Goal: Task Accomplishment & Management: Manage account settings

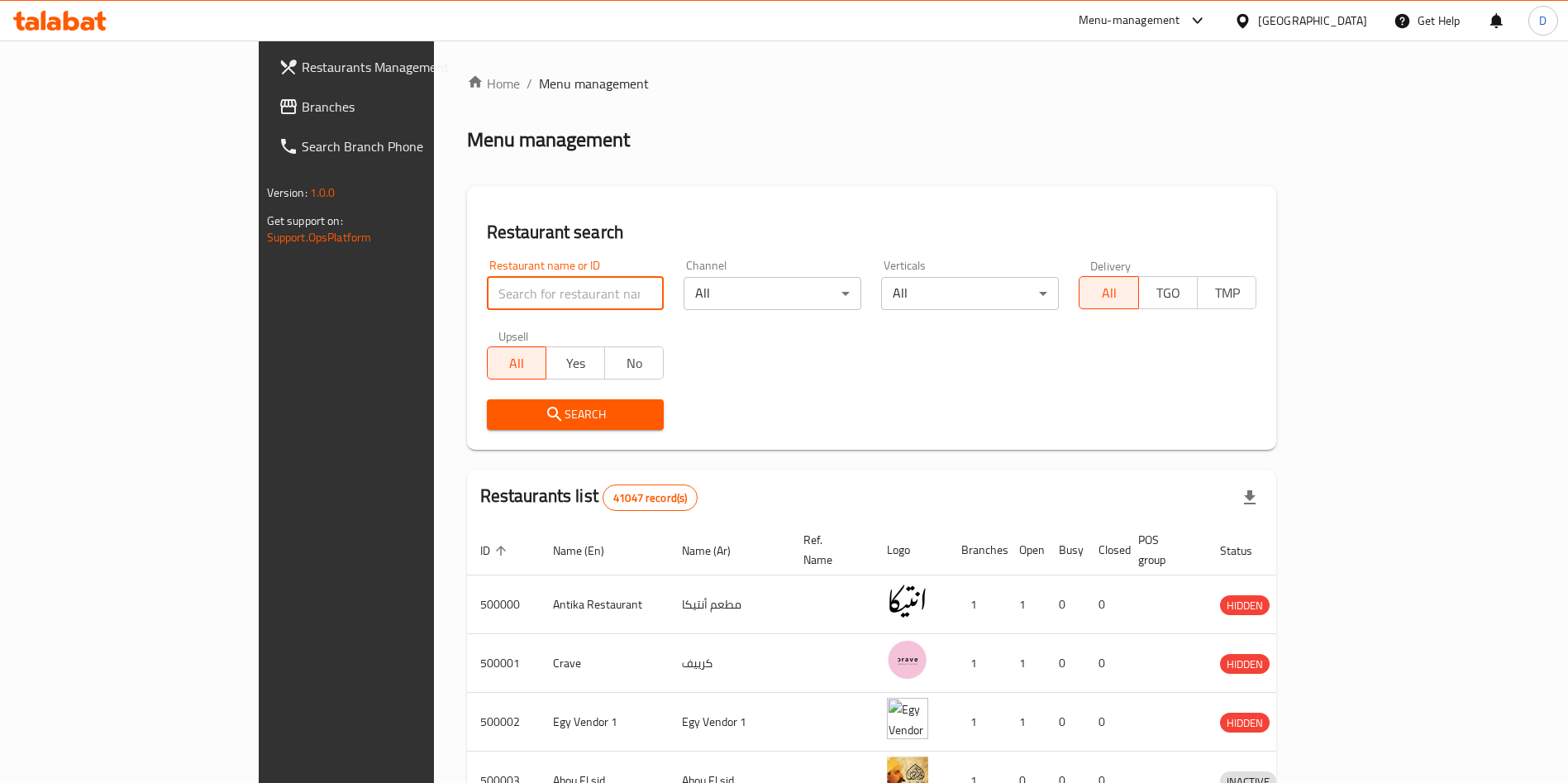
click at [487, 304] on input "search" at bounding box center [575, 294] width 178 height 33
type input "Hola Tacos"
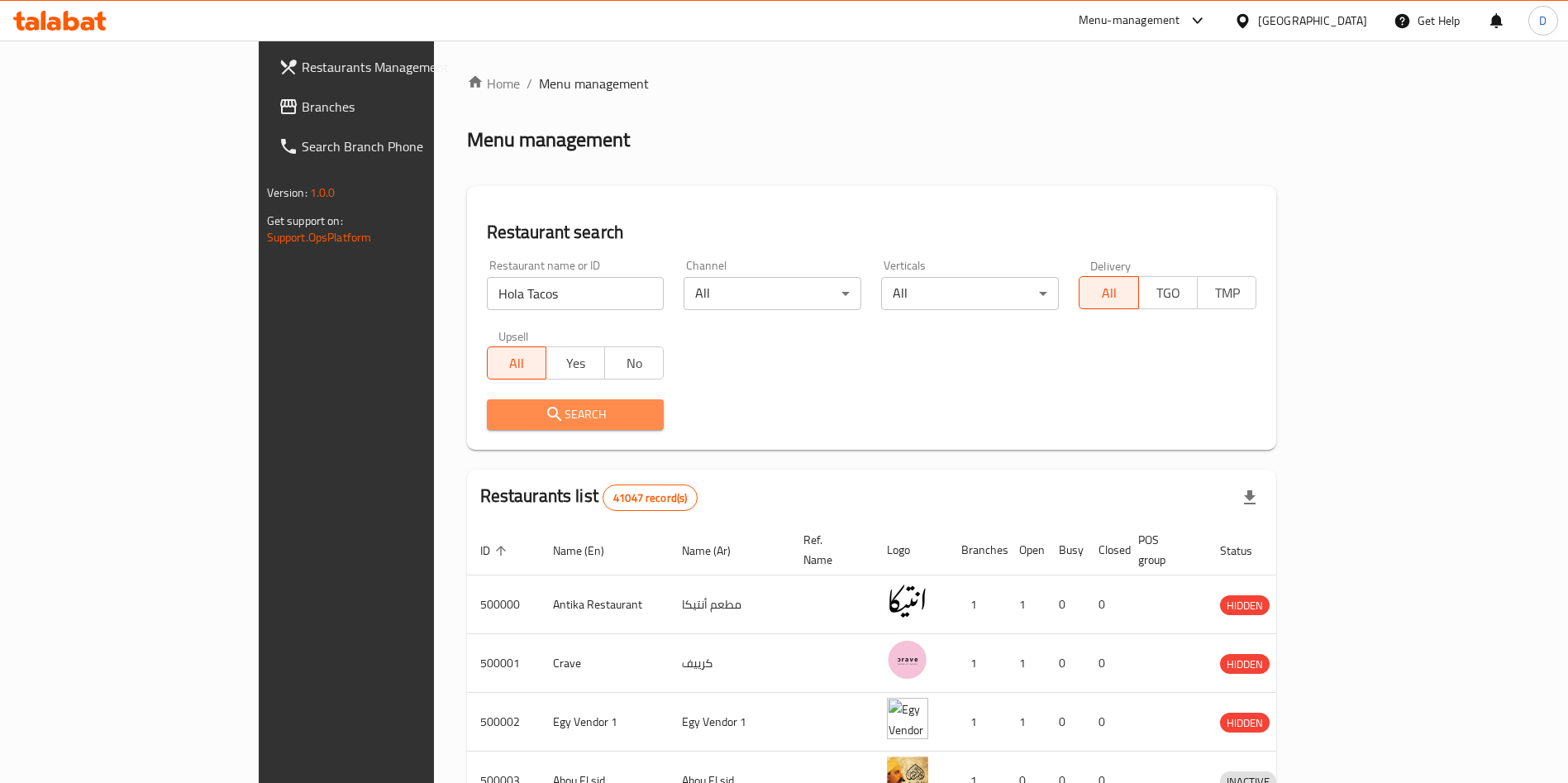
click at [500, 418] on span "Search" at bounding box center [575, 414] width 151 height 21
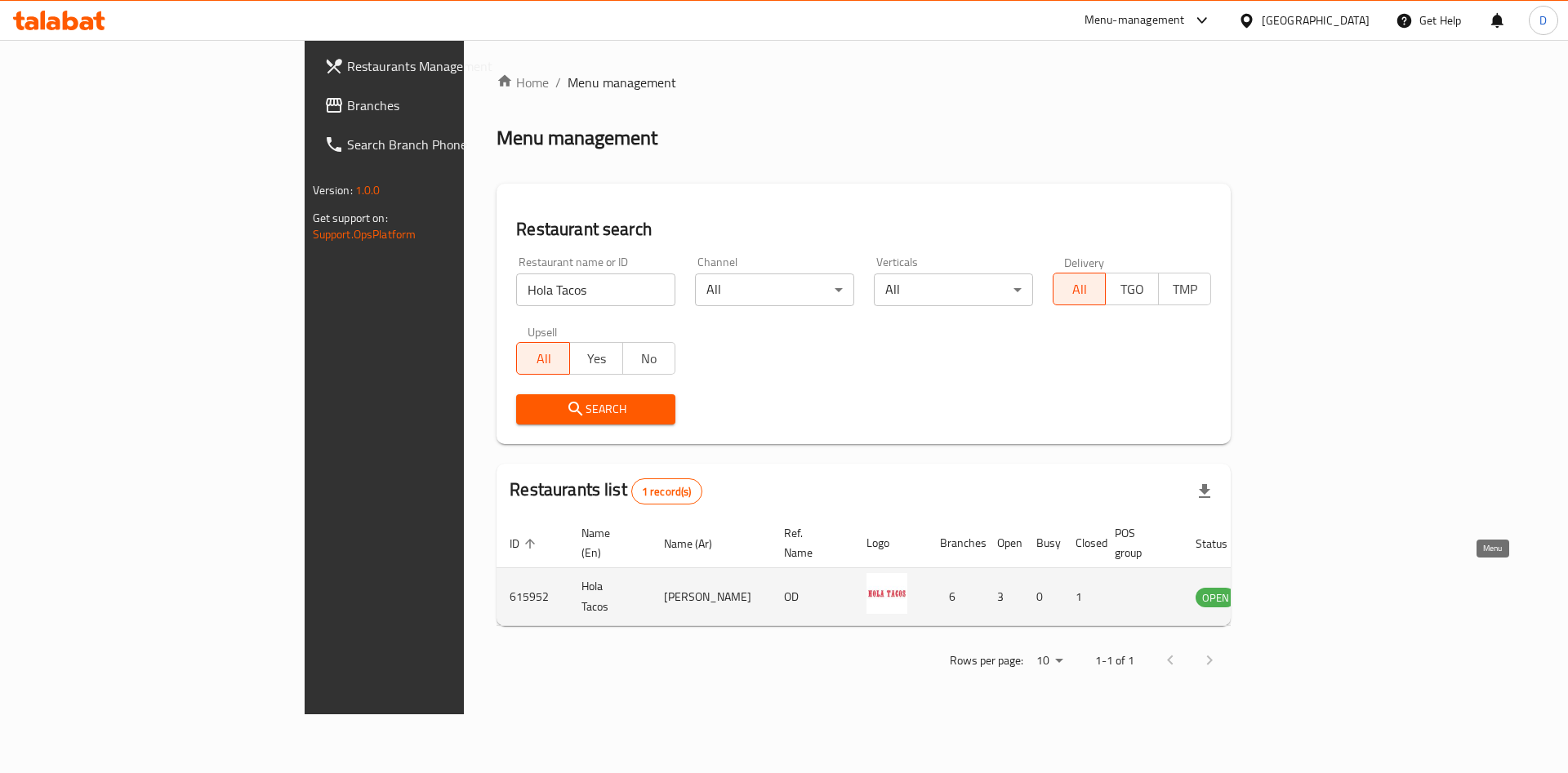
click at [1300, 591] on icon "enhanced table" at bounding box center [1291, 598] width 18 height 14
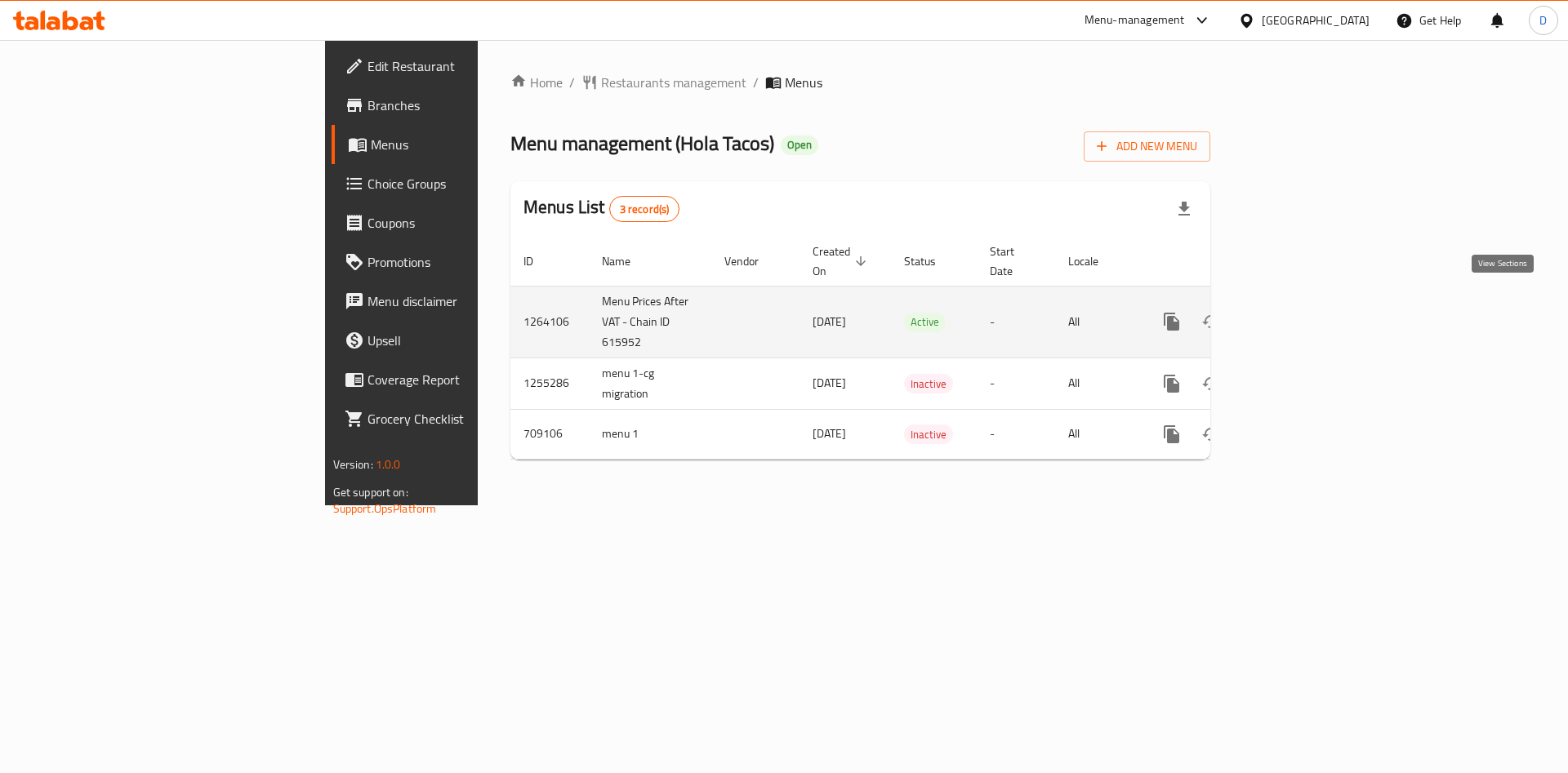
click at [1309, 317] on link "enhanced table" at bounding box center [1290, 322] width 40 height 40
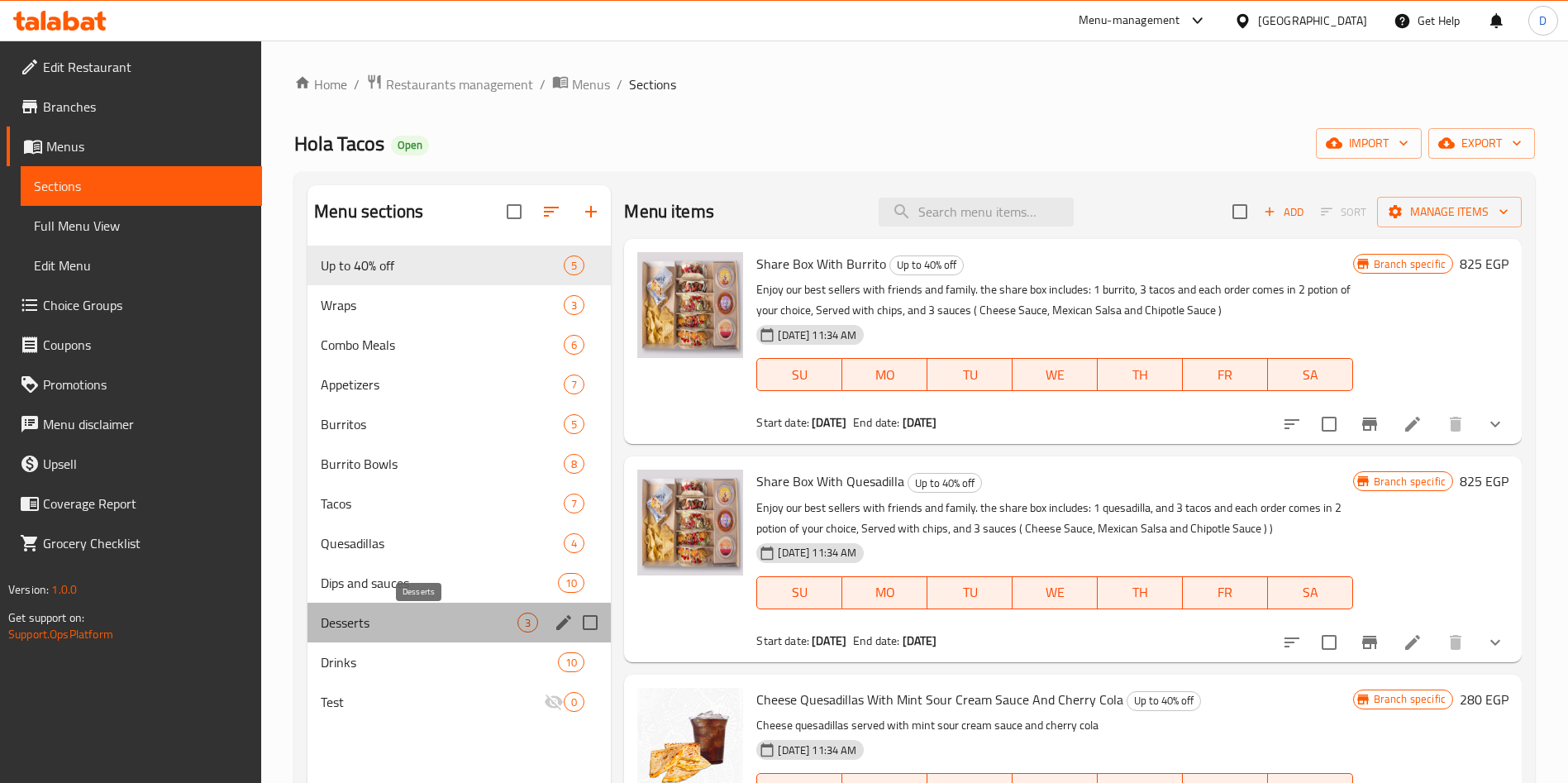
click at [367, 620] on span "Desserts" at bounding box center [419, 623] width 197 height 20
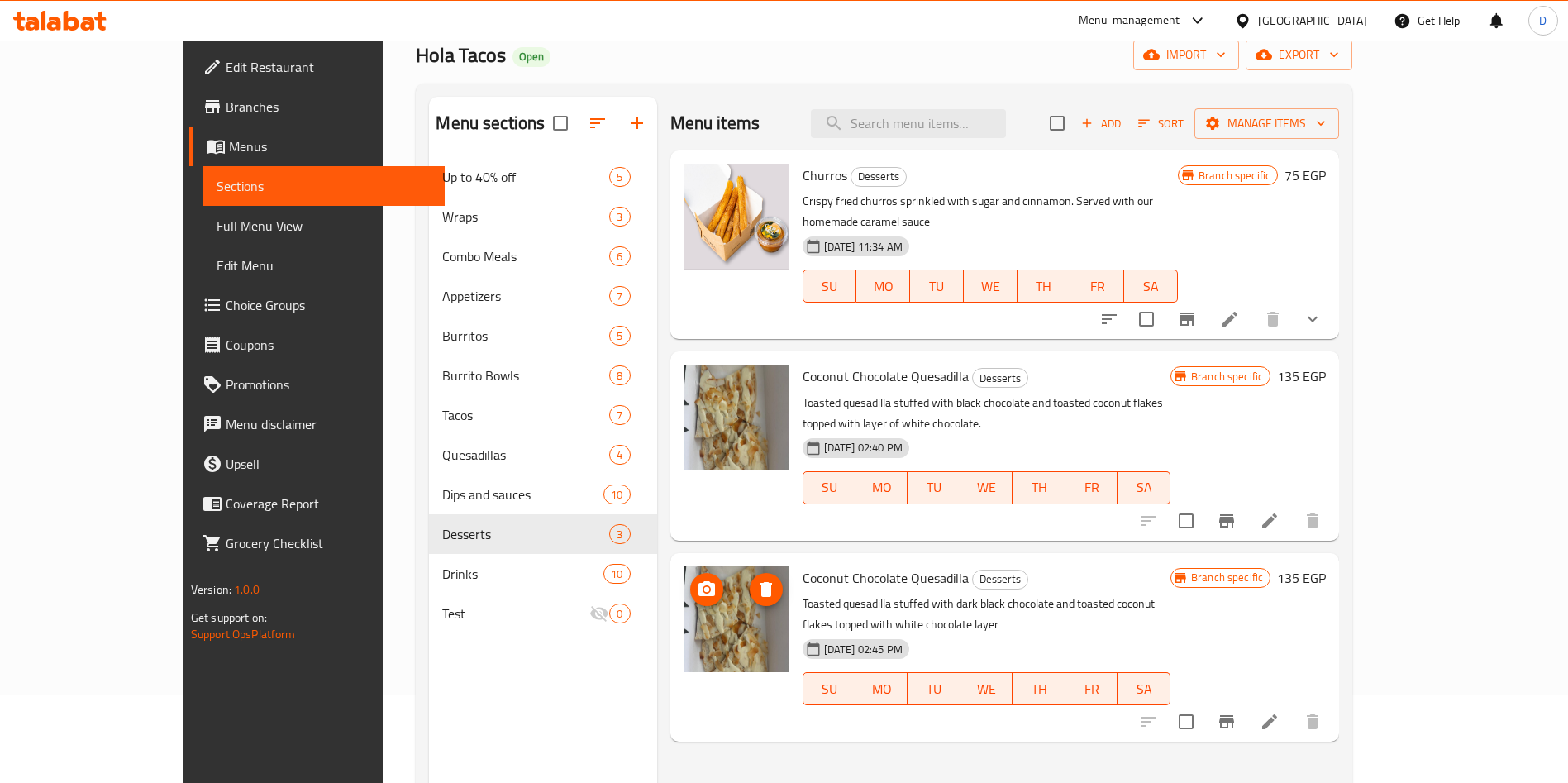
scroll to position [99, 0]
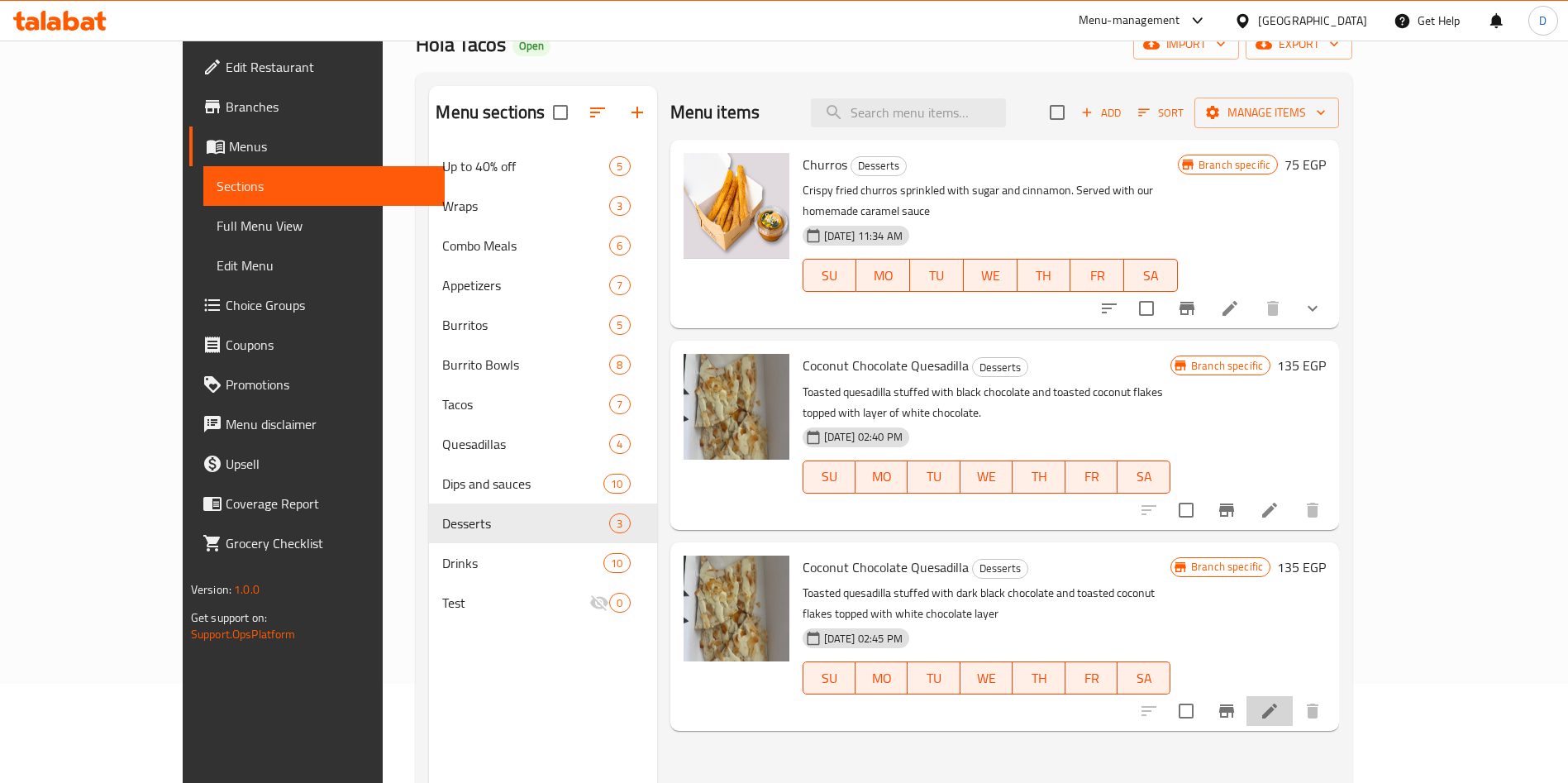
click at [1293, 696] on li at bounding box center [1270, 711] width 47 height 30
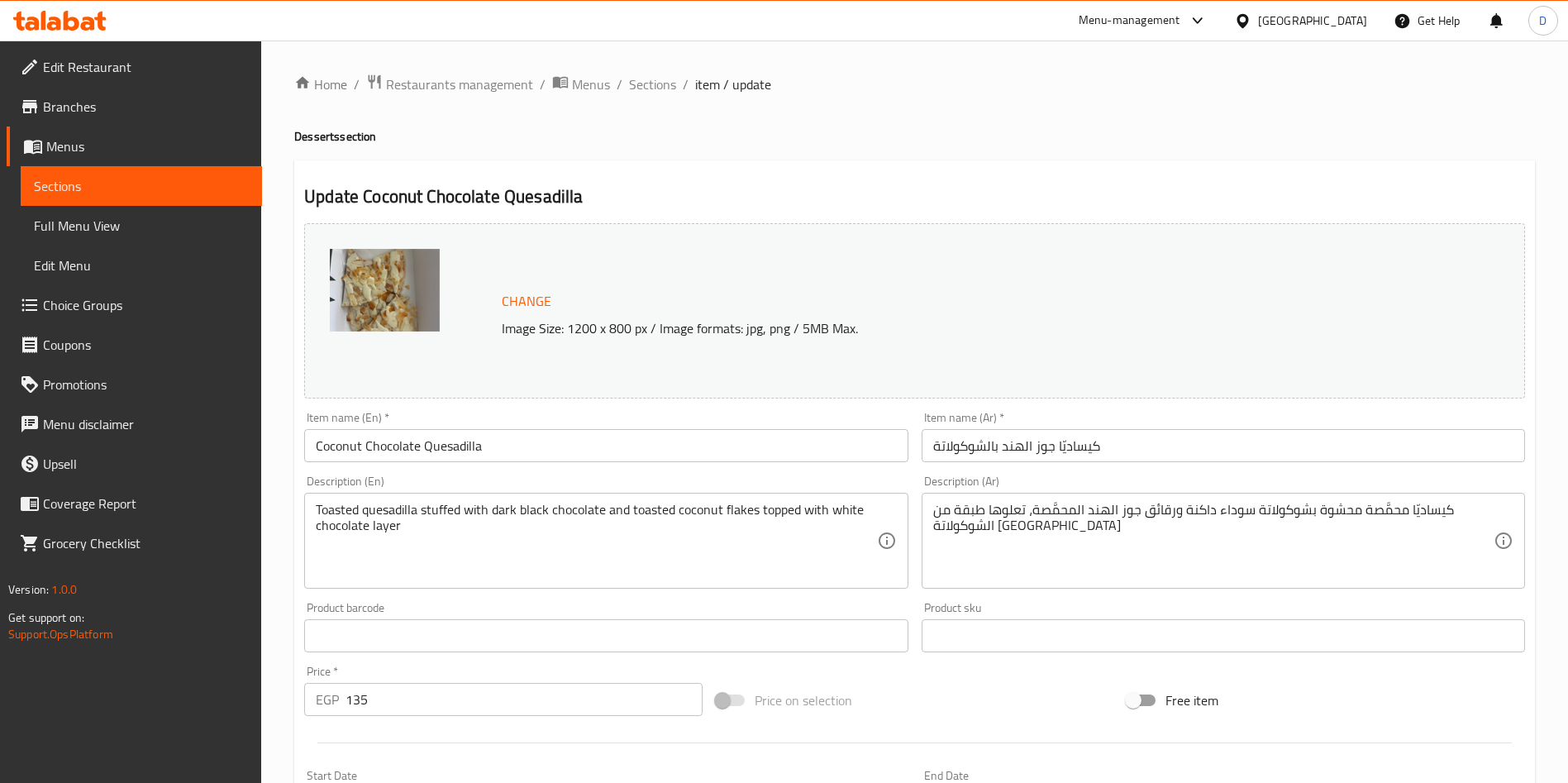
scroll to position [354, 0]
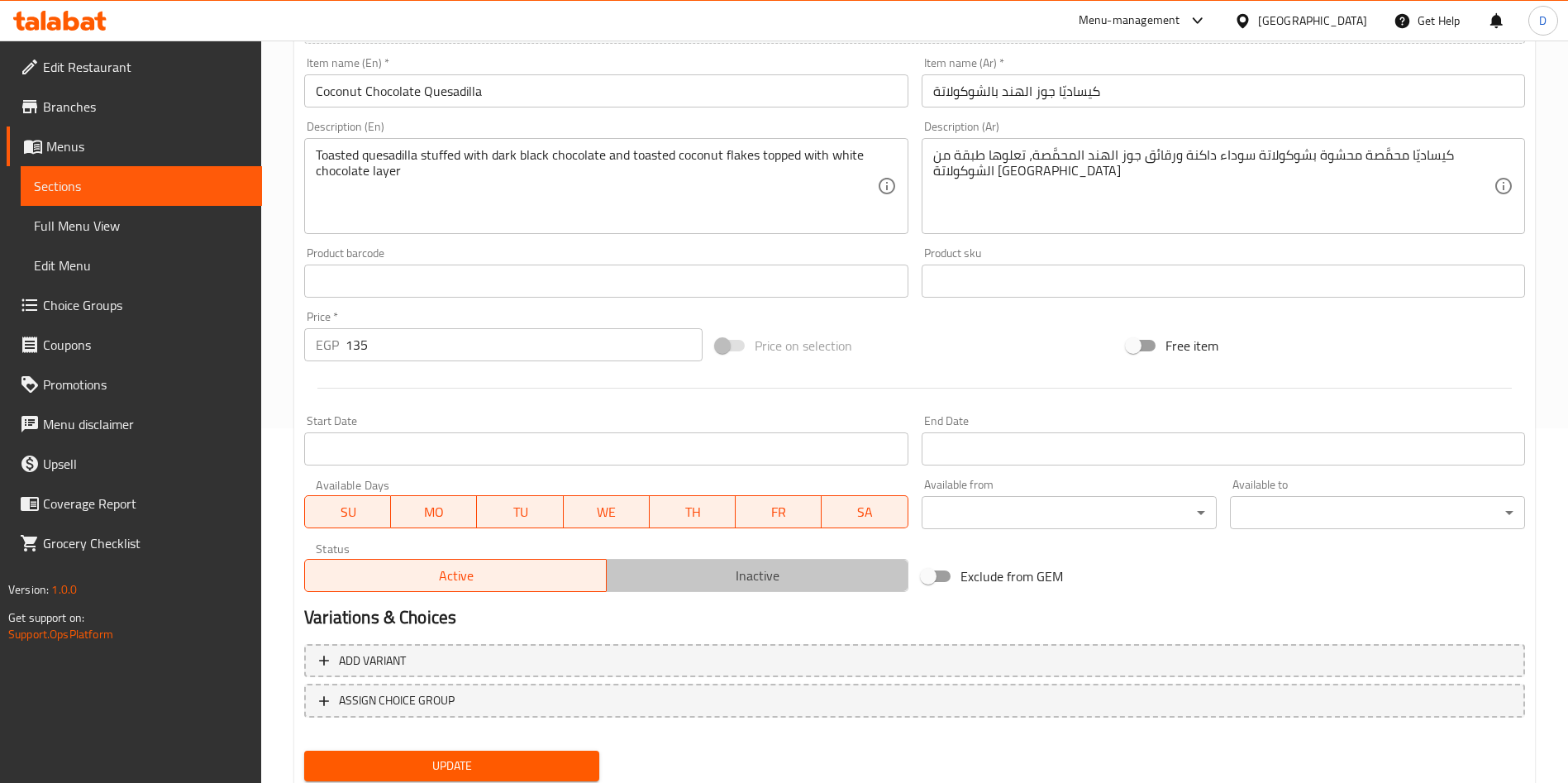
click at [733, 579] on span "Inactive" at bounding box center [758, 575] width 288 height 24
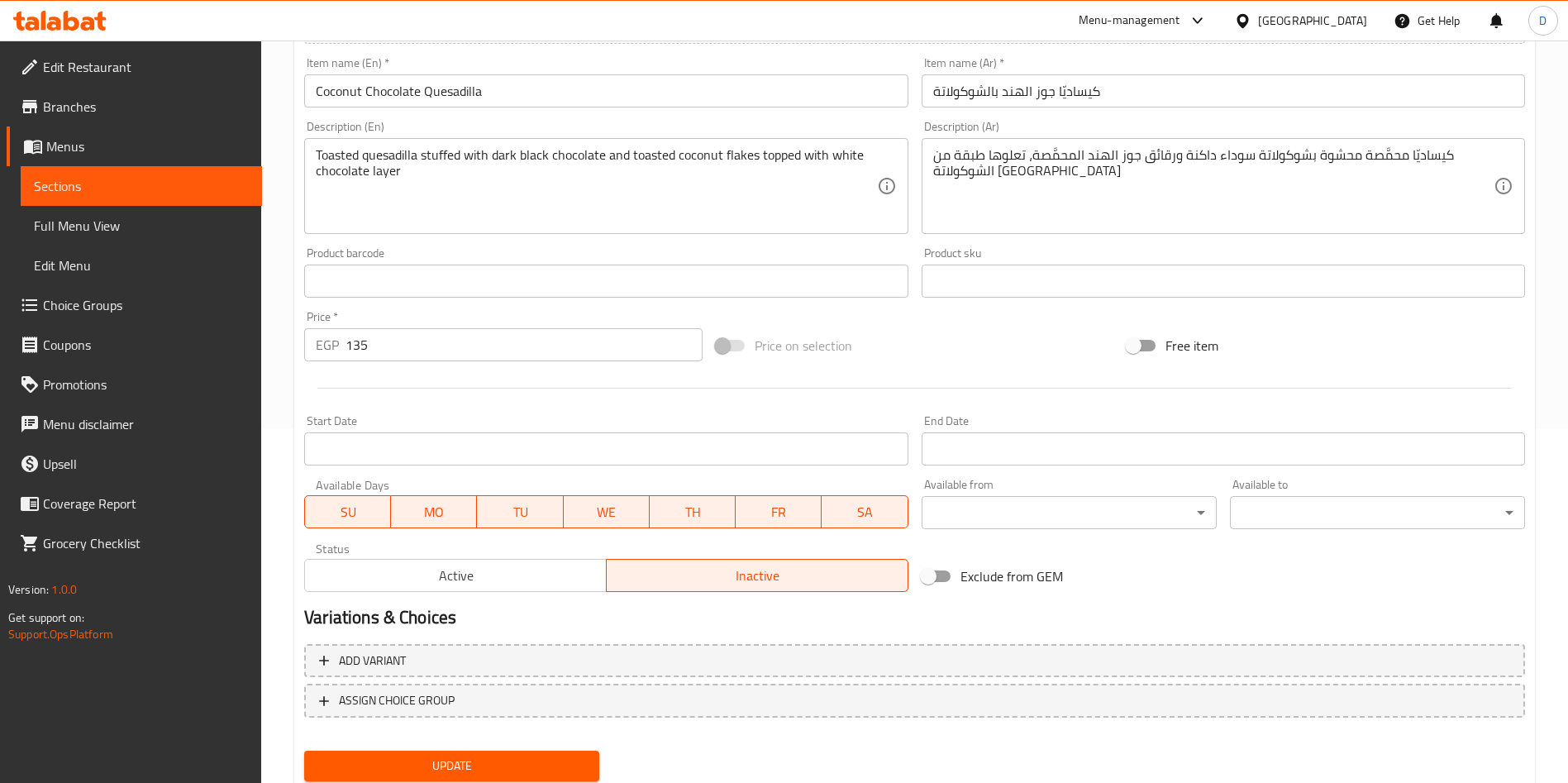
scroll to position [409, 0]
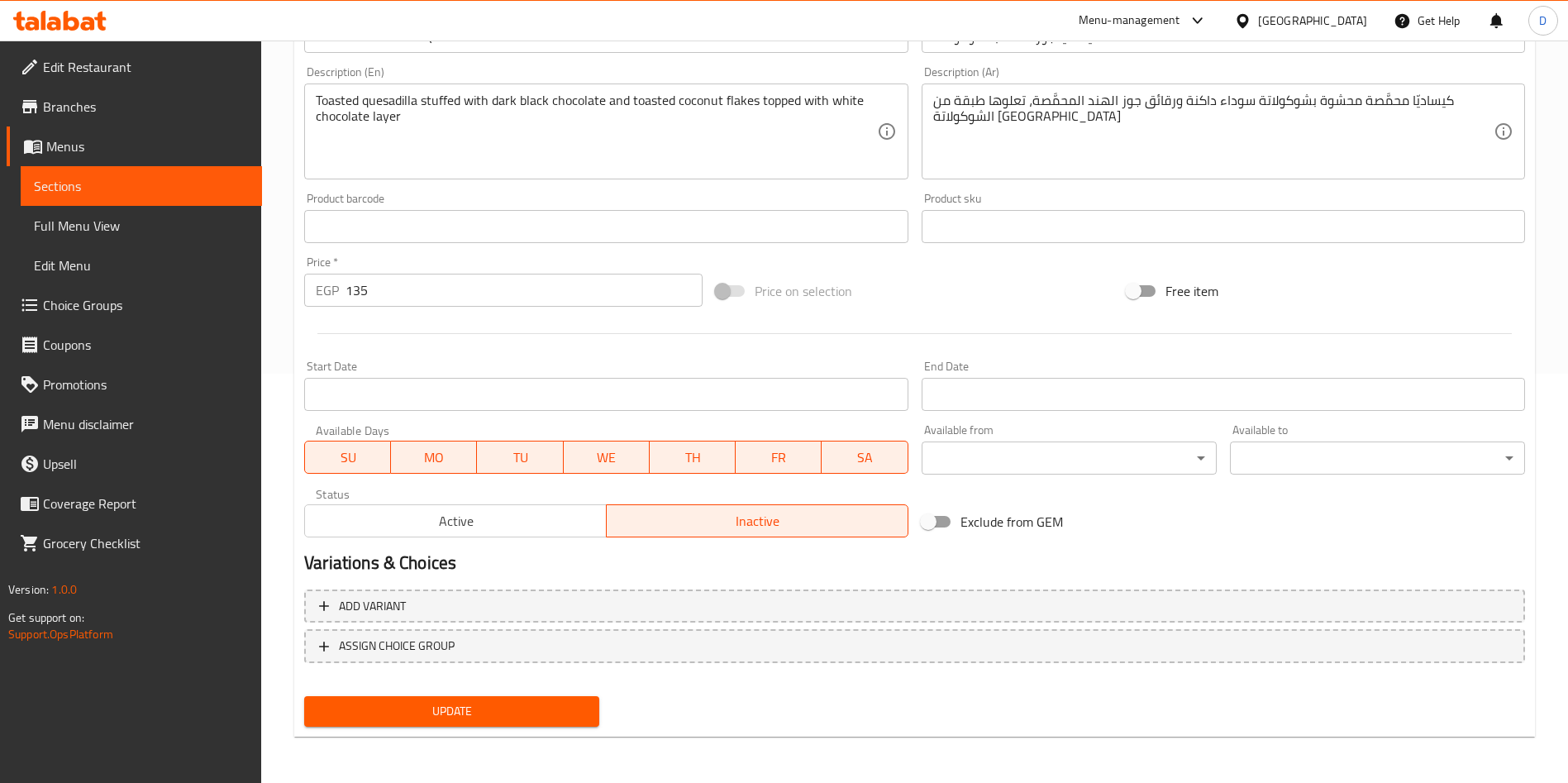
drag, startPoint x: 537, startPoint y: 690, endPoint x: 561, endPoint y: 720, distance: 38.4
click at [561, 720] on div "Update" at bounding box center [452, 711] width 308 height 44
click at [561, 720] on span "Update" at bounding box center [452, 711] width 268 height 21
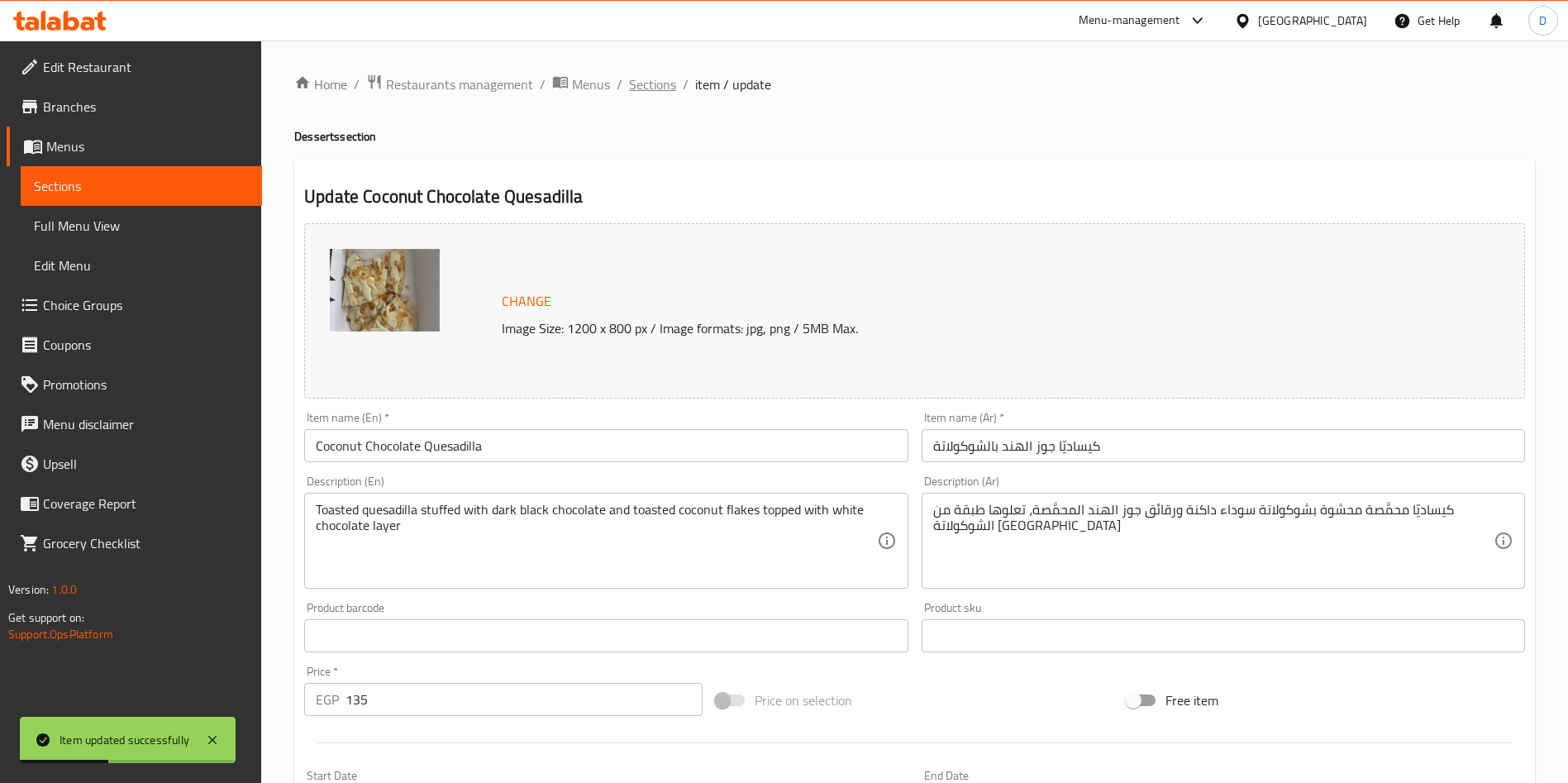
click at [655, 87] on span "Sections" at bounding box center [652, 84] width 48 height 20
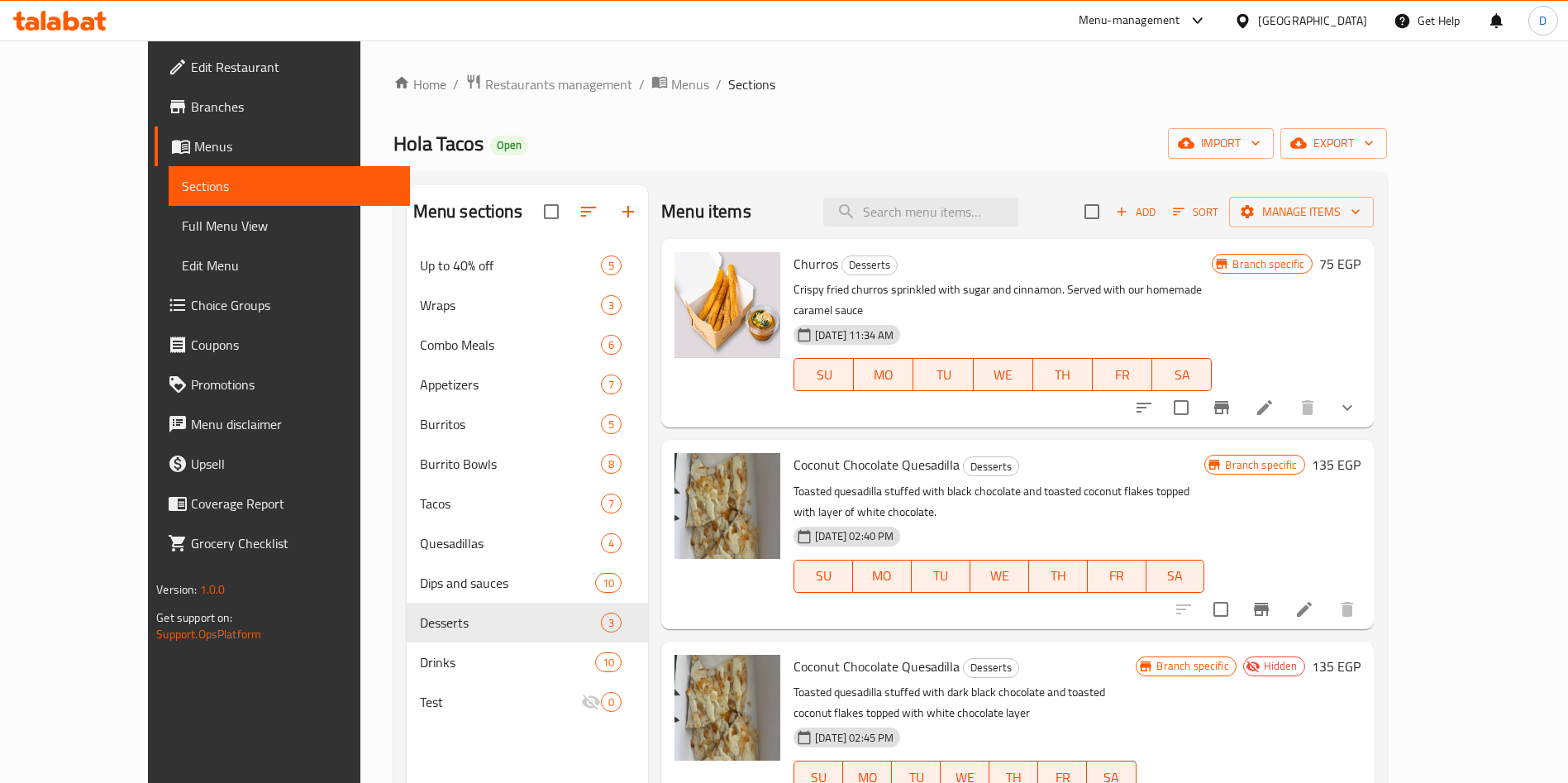
click at [1180, 27] on div "Menu-management" at bounding box center [1130, 21] width 102 height 20
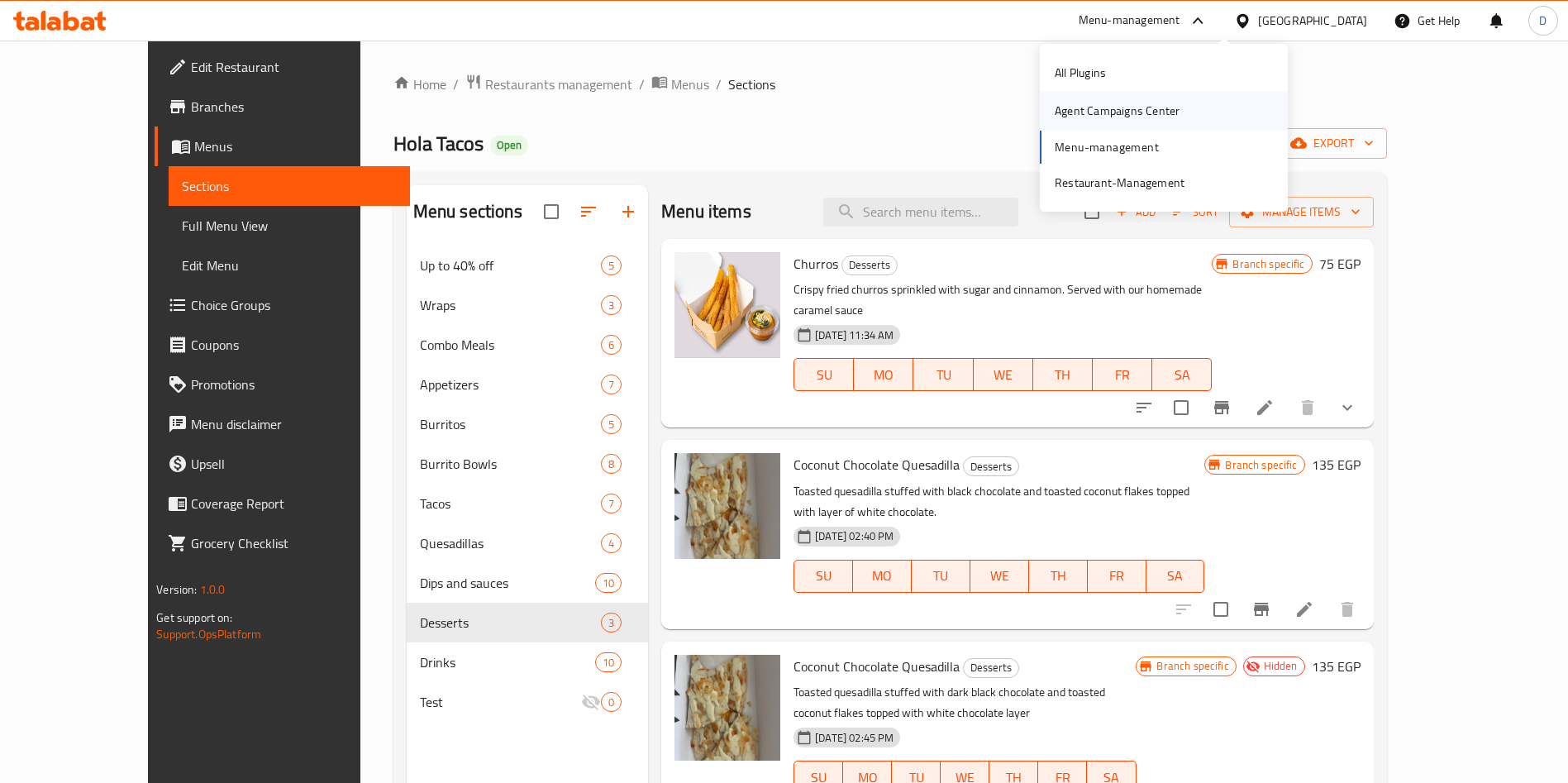
click at [1160, 120] on div "Agent Campaigns Center" at bounding box center [1117, 111] width 125 height 18
